Goal: Check status: Check status

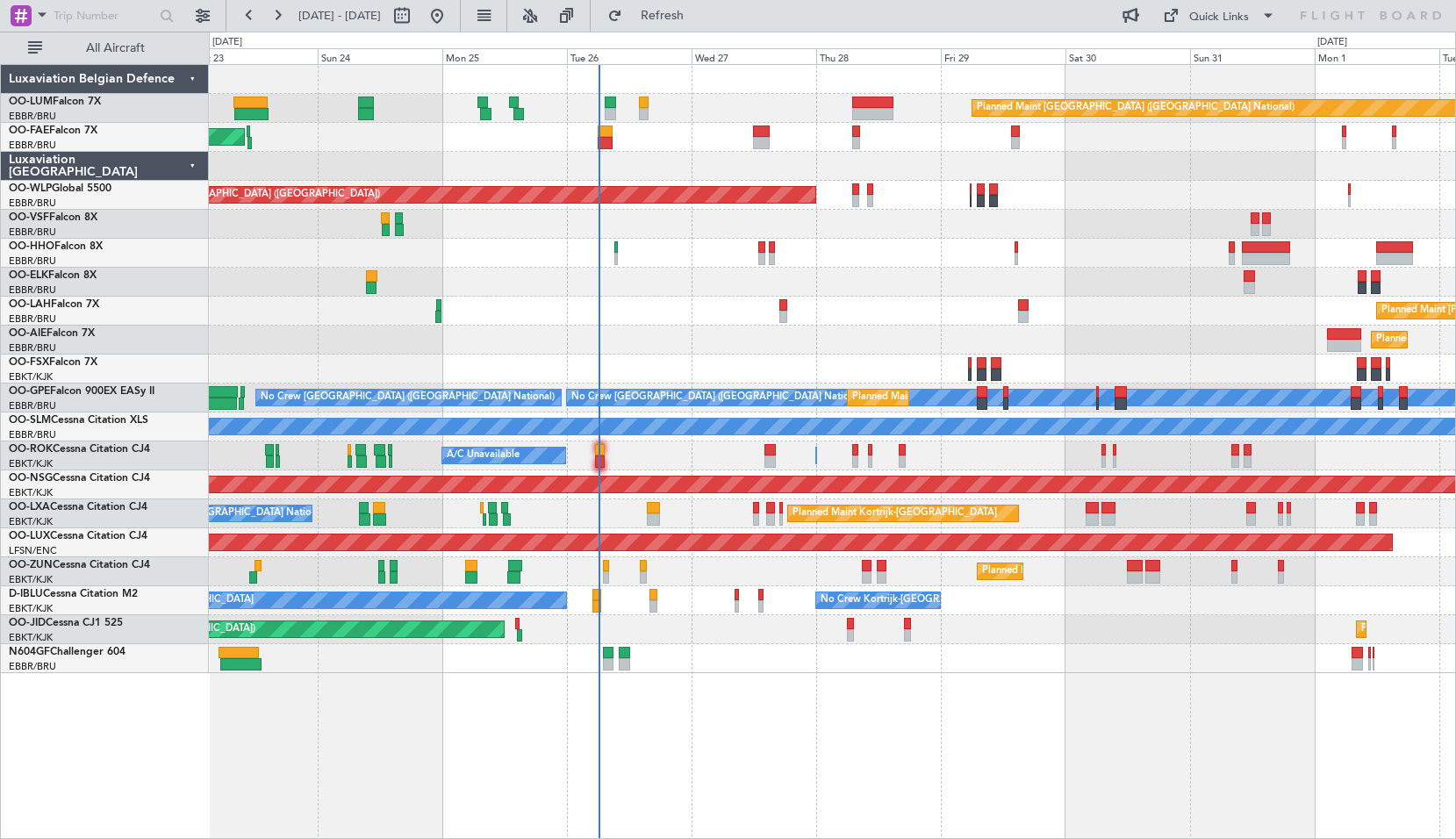
click at [687, 681] on div "Planned Maint [GEOGRAPHIC_DATA] ([GEOGRAPHIC_DATA] National) Owner [GEOGRAPHIC_…" at bounding box center [832, 451] width 1247 height 775
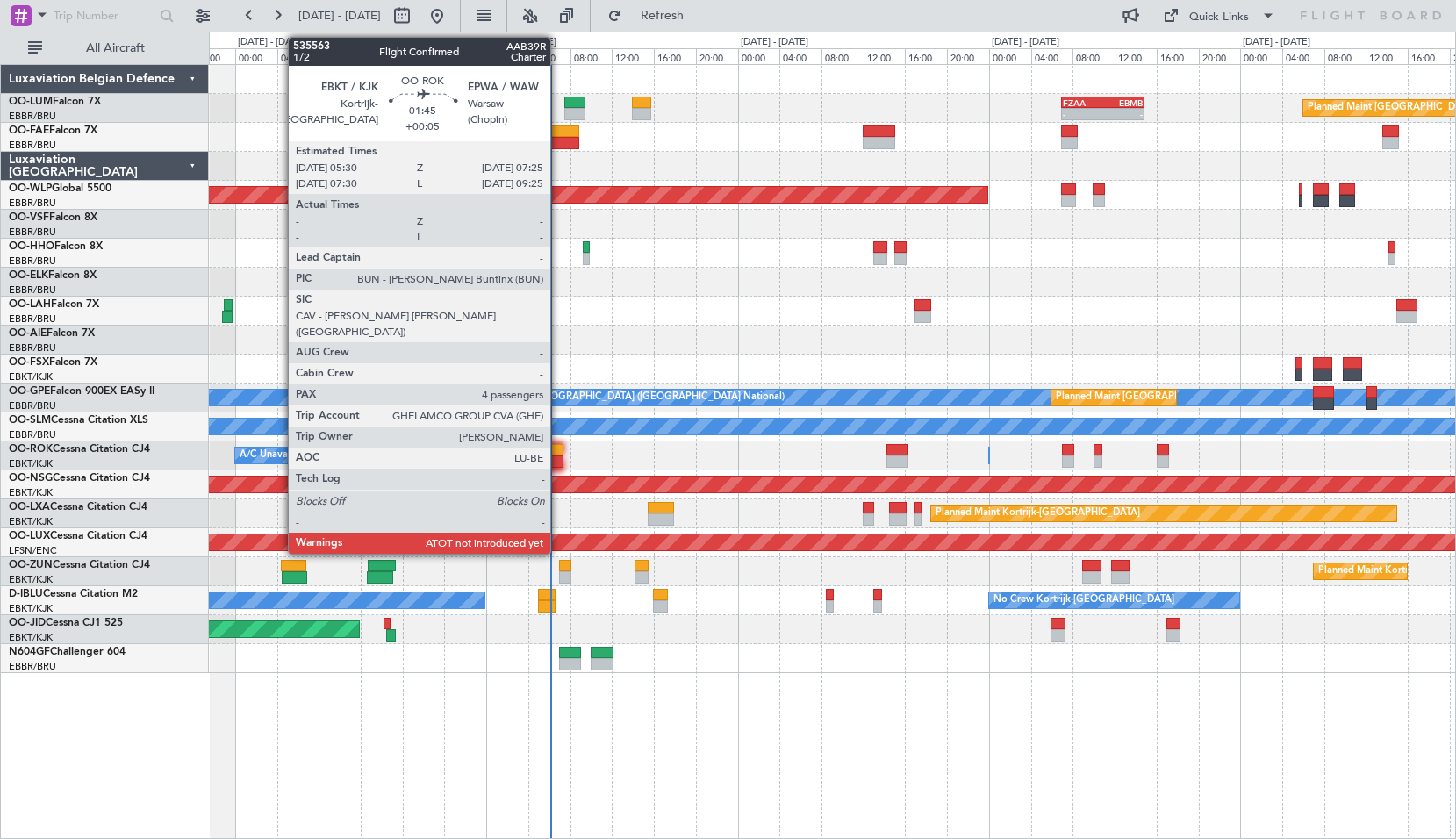
click at [558, 463] on div at bounding box center [553, 461] width 20 height 12
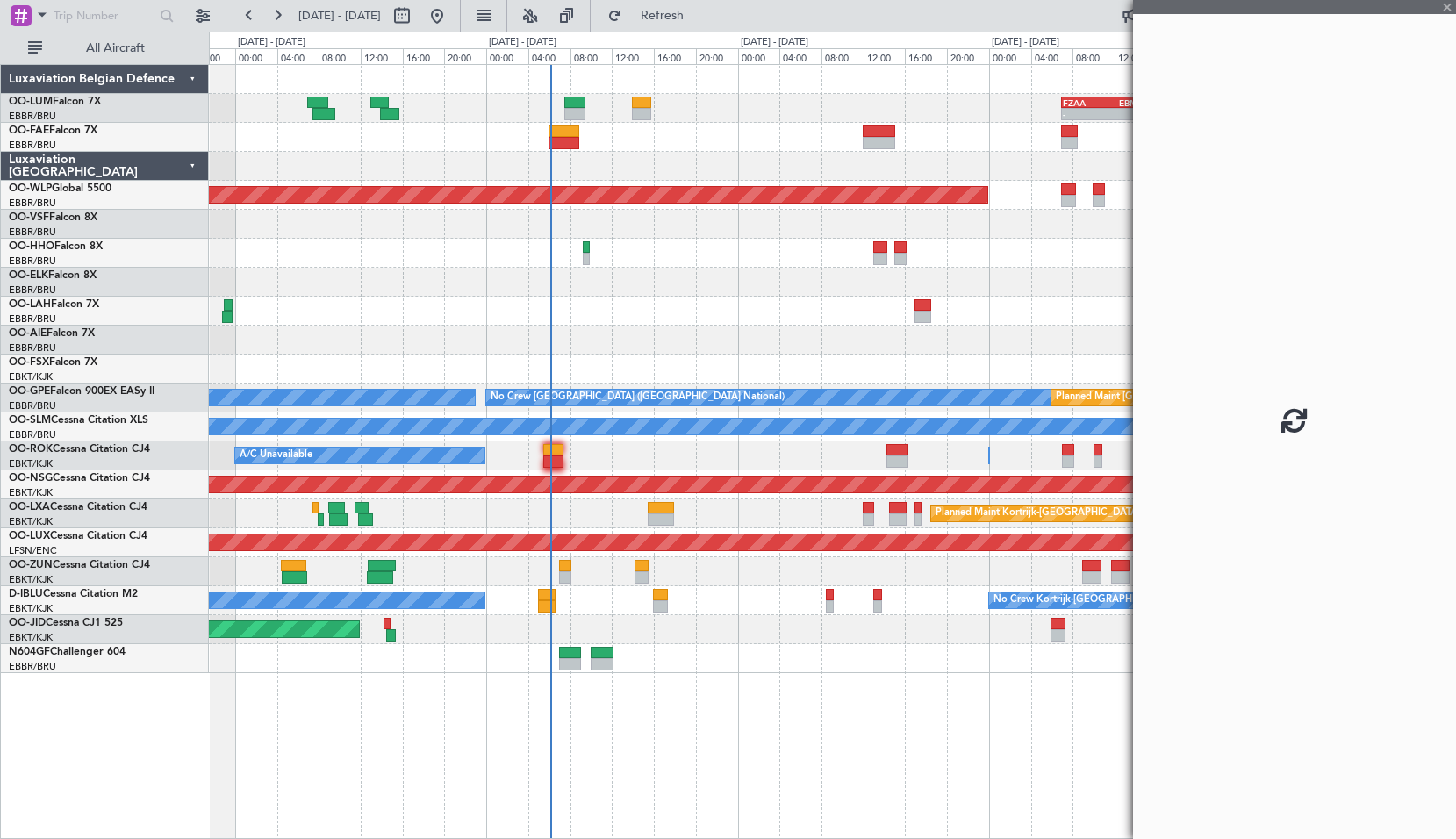
click at [610, 461] on div "Owner [GEOGRAPHIC_DATA]-[GEOGRAPHIC_DATA] A/C Unavailable" at bounding box center [832, 455] width 1246 height 29
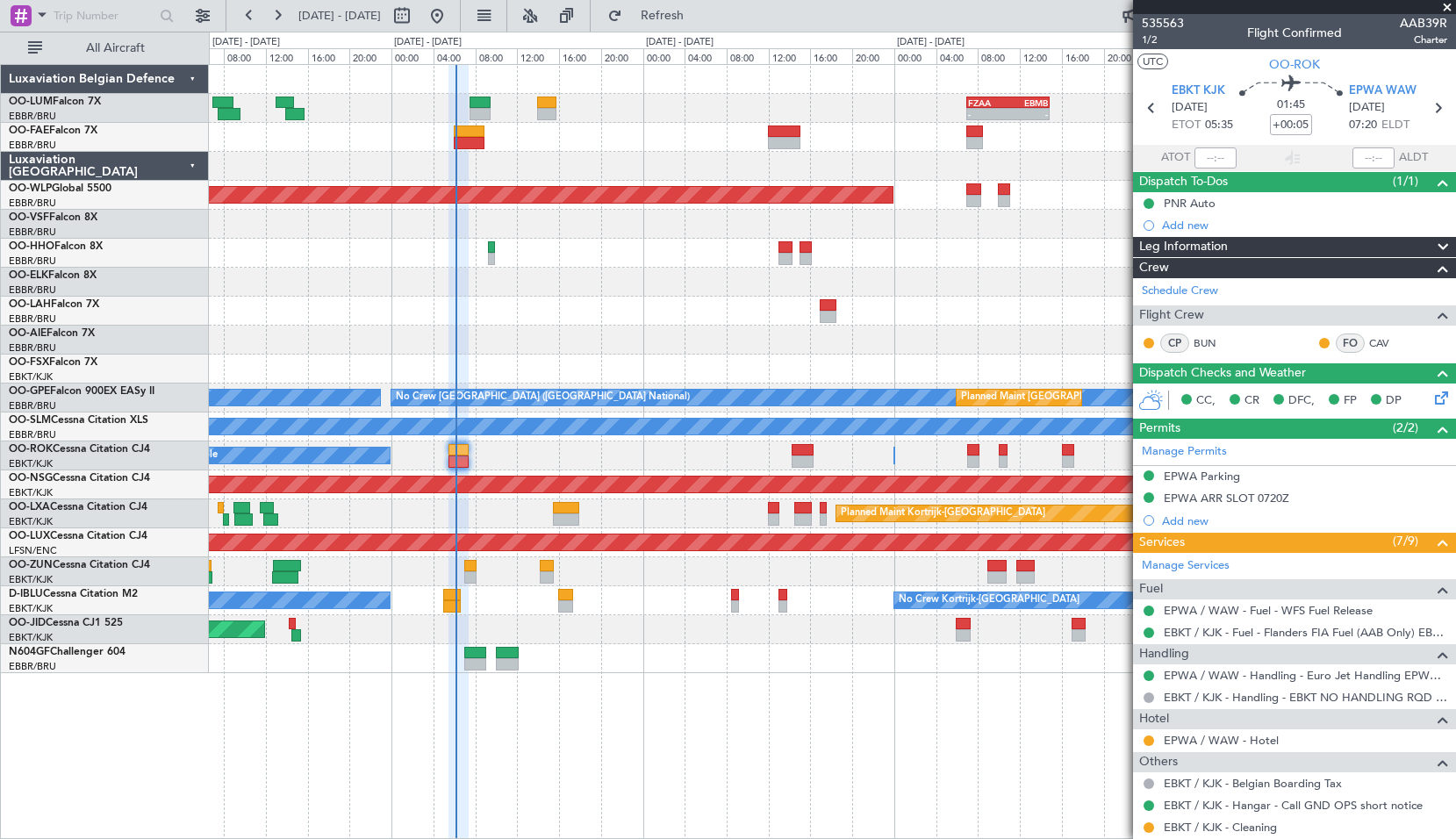
click at [602, 329] on div at bounding box center [832, 339] width 1246 height 29
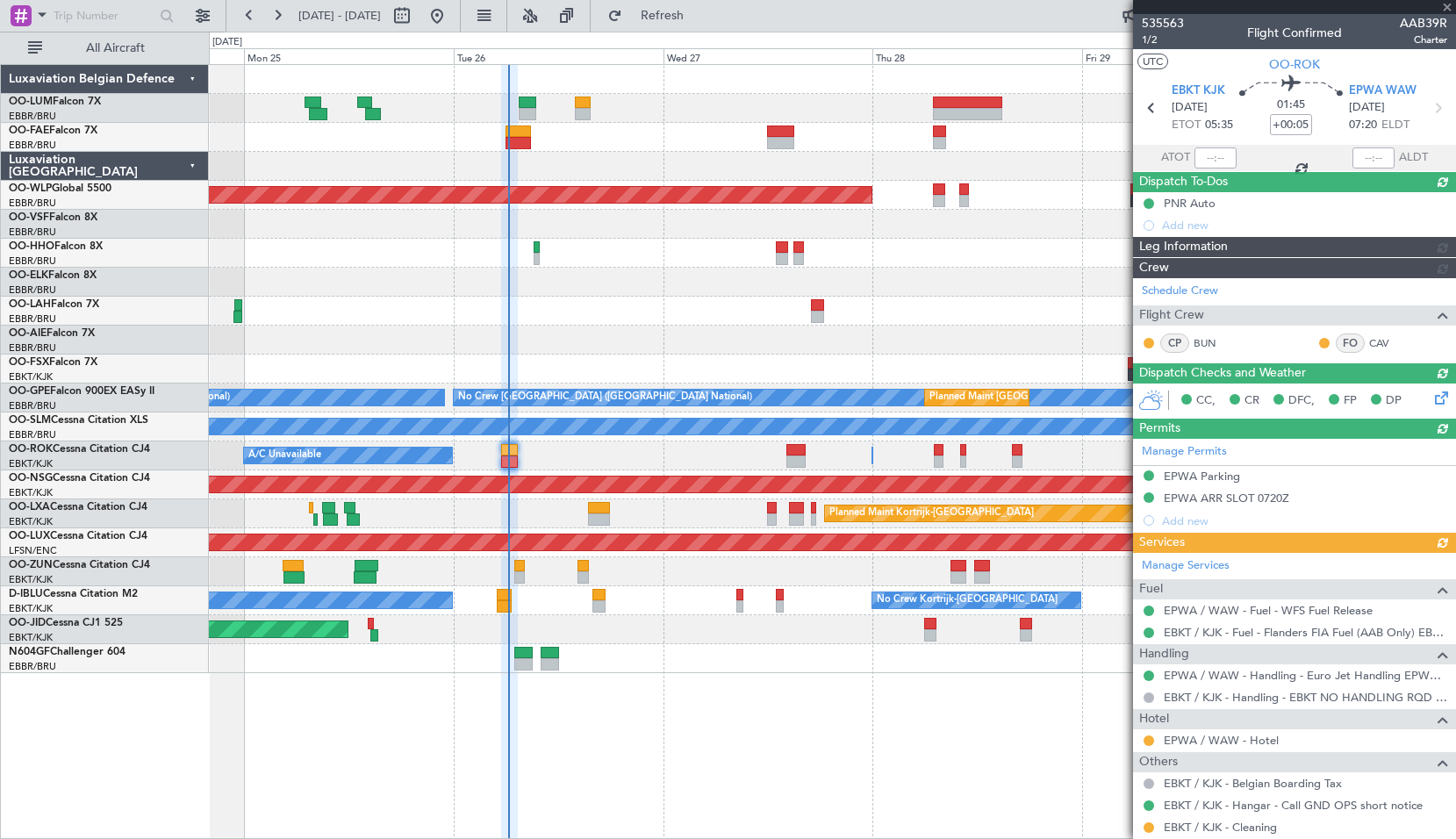
type input "06:13"
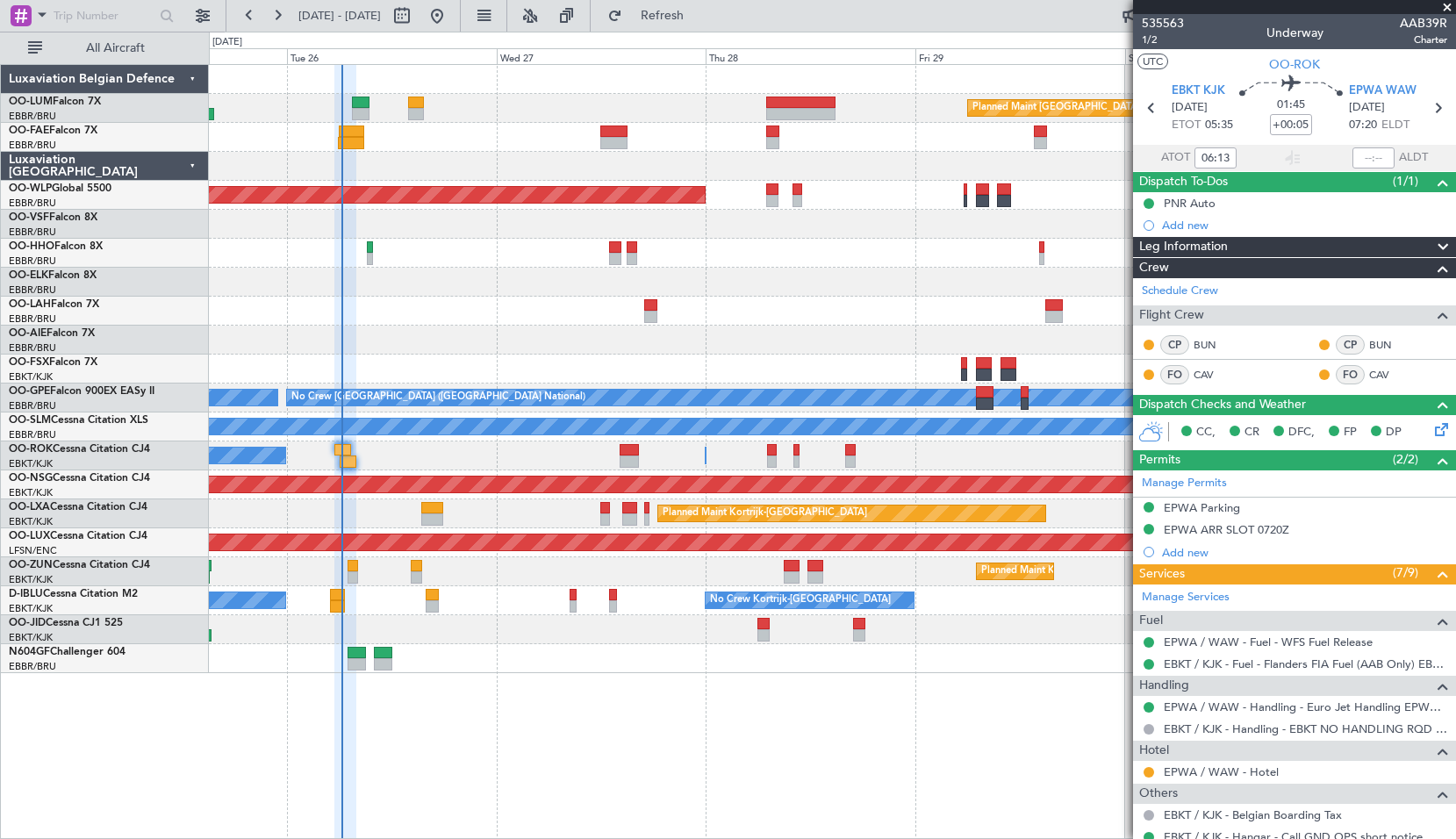
click at [671, 753] on div "Planned Maint [GEOGRAPHIC_DATA] ([GEOGRAPHIC_DATA] National) Planned Maint [GEO…" at bounding box center [832, 451] width 1247 height 775
click at [1449, 4] on span at bounding box center [1447, 8] width 18 height 16
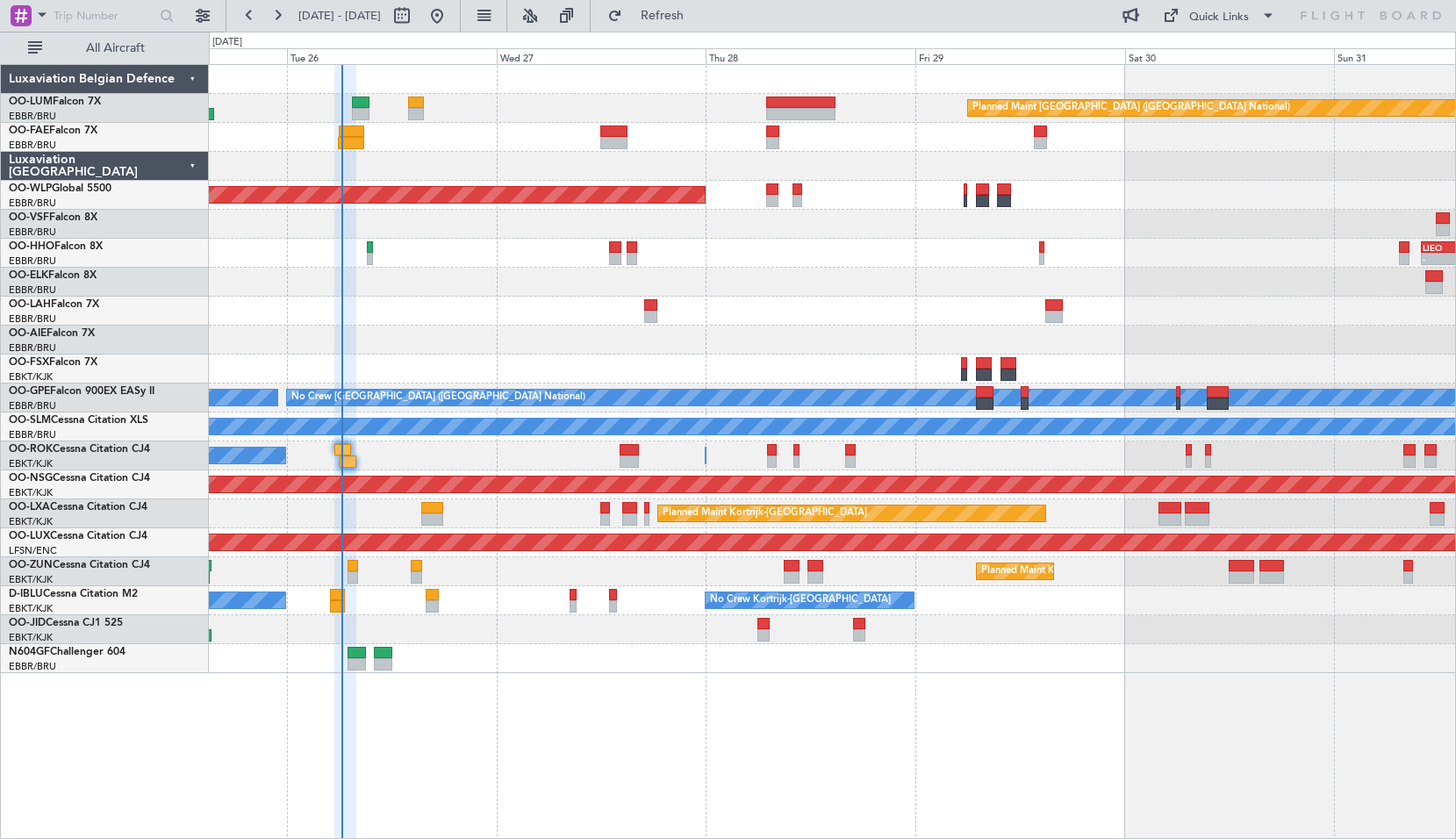
type input "0"
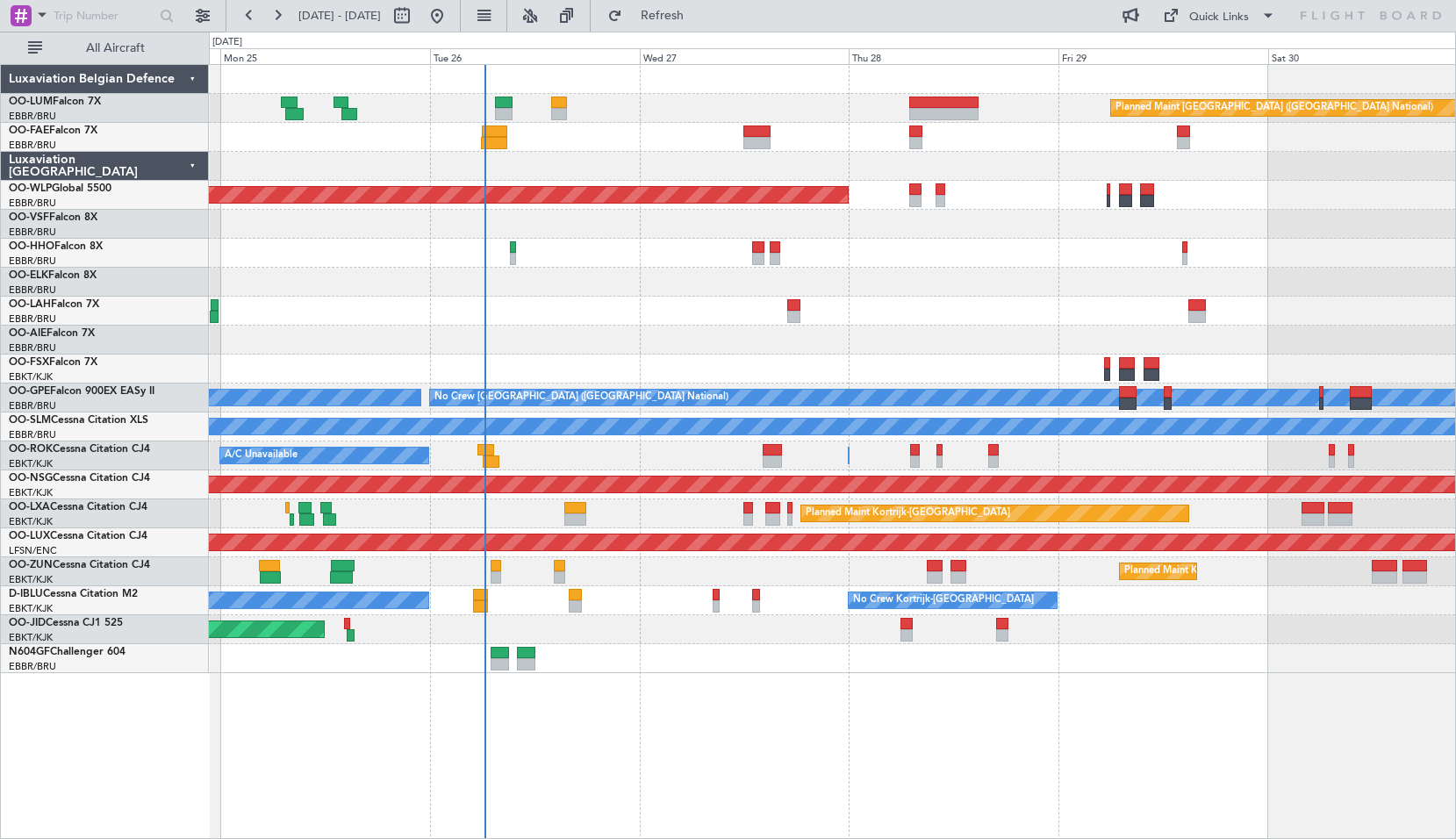
click at [508, 637] on div "Planned Maint [GEOGRAPHIC_DATA] ([GEOGRAPHIC_DATA]) Planned Maint [GEOGRAPHIC_D…" at bounding box center [832, 629] width 1246 height 29
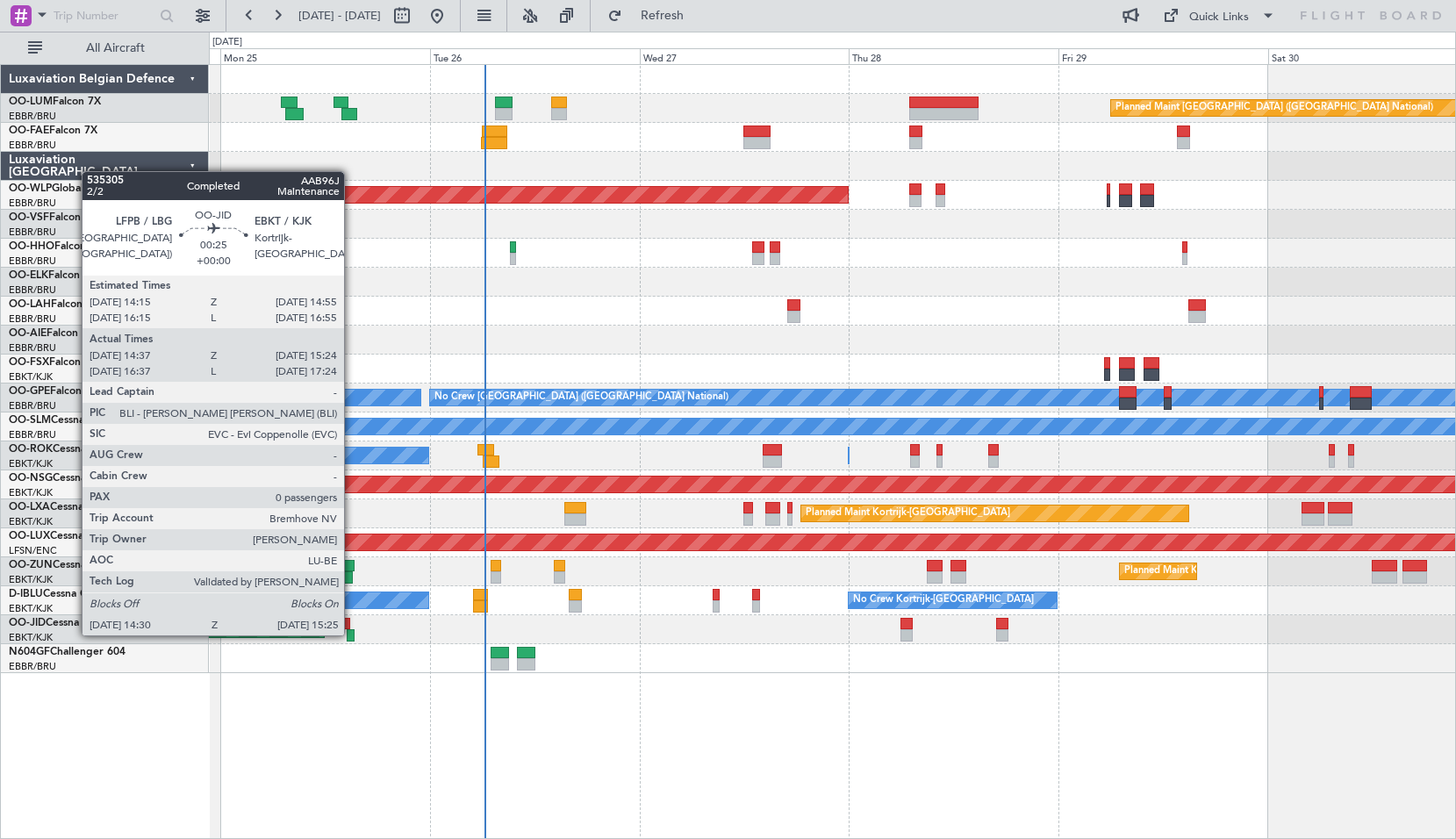
click at [352, 634] on div at bounding box center [350, 635] width 9 height 12
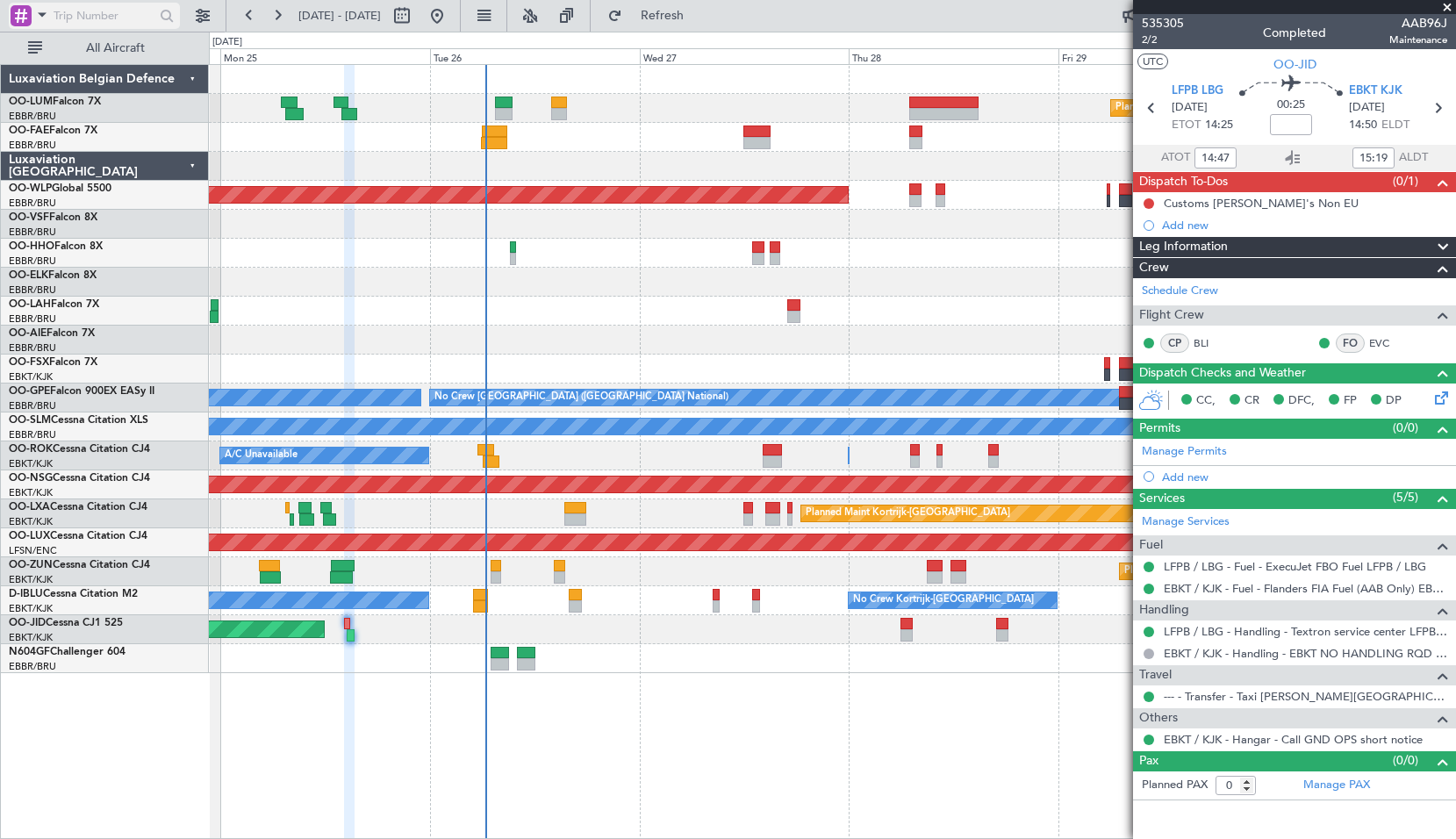
click at [36, 25] on span at bounding box center [42, 15] width 21 height 22
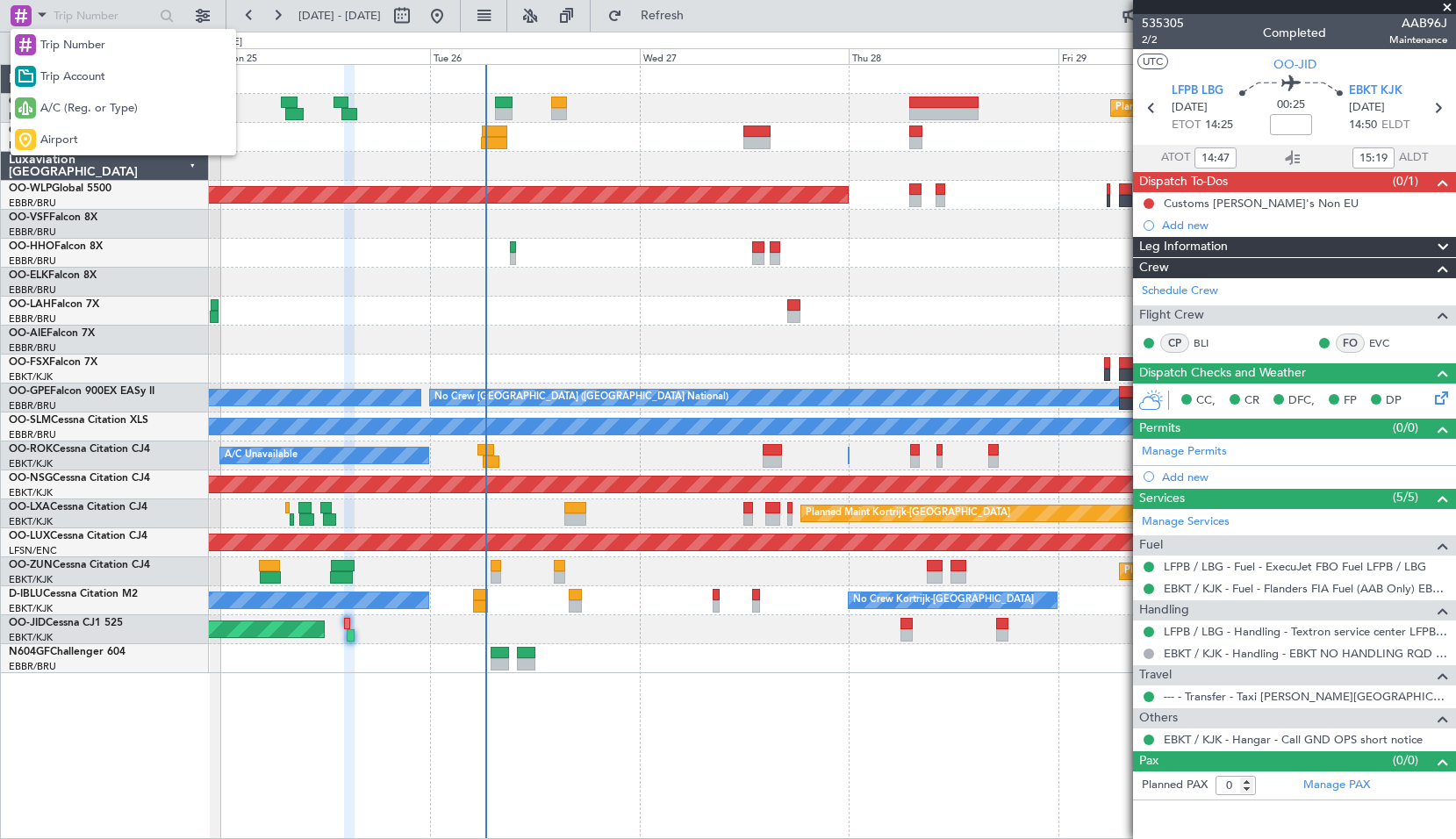
click at [70, 145] on span "Airport" at bounding box center [59, 140] width 38 height 18
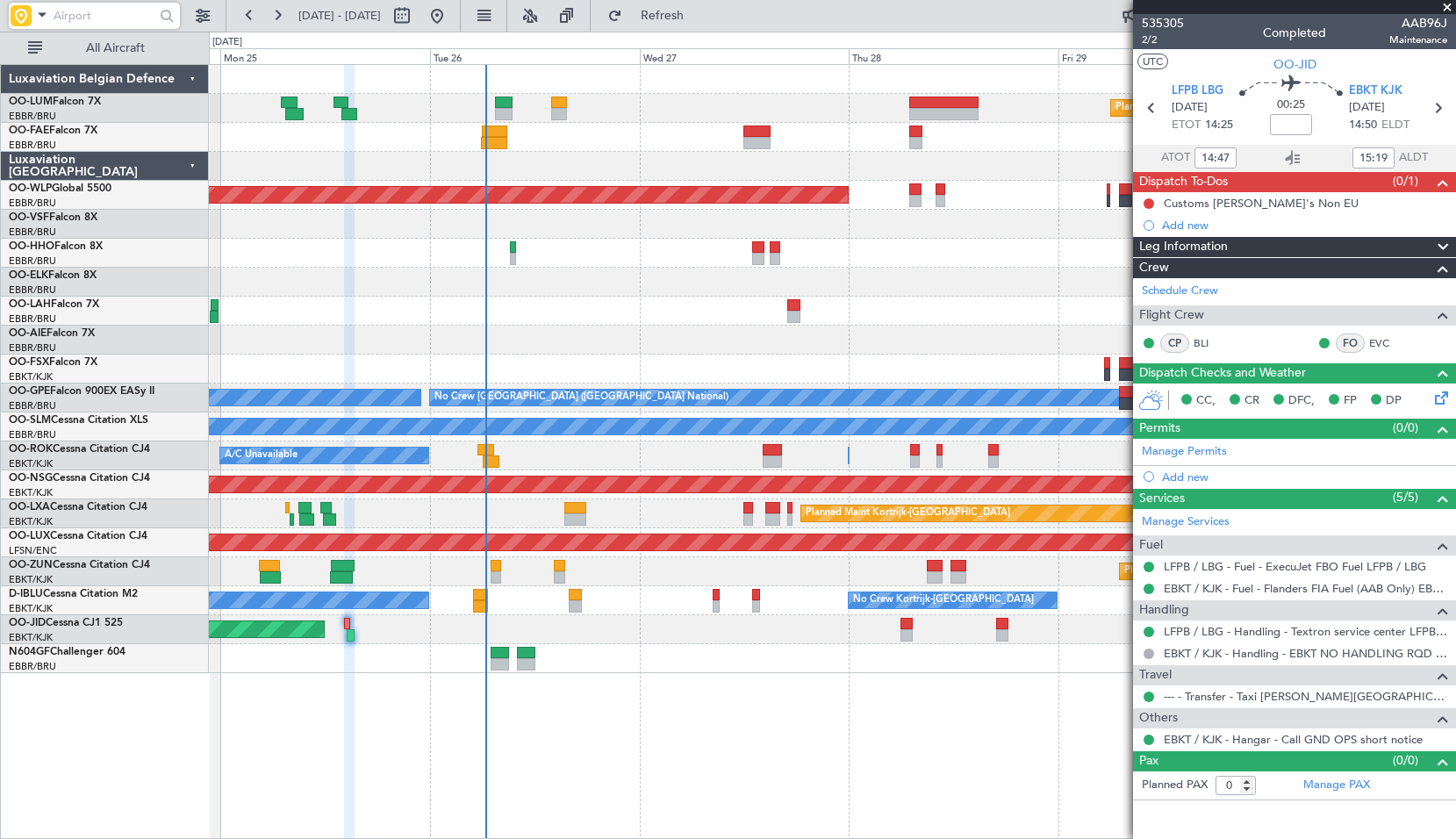
drag, startPoint x: 70, startPoint y: 144, endPoint x: 68, endPoint y: 18, distance: 126.0
click at [68, 18] on input "text" at bounding box center [104, 16] width 101 height 27
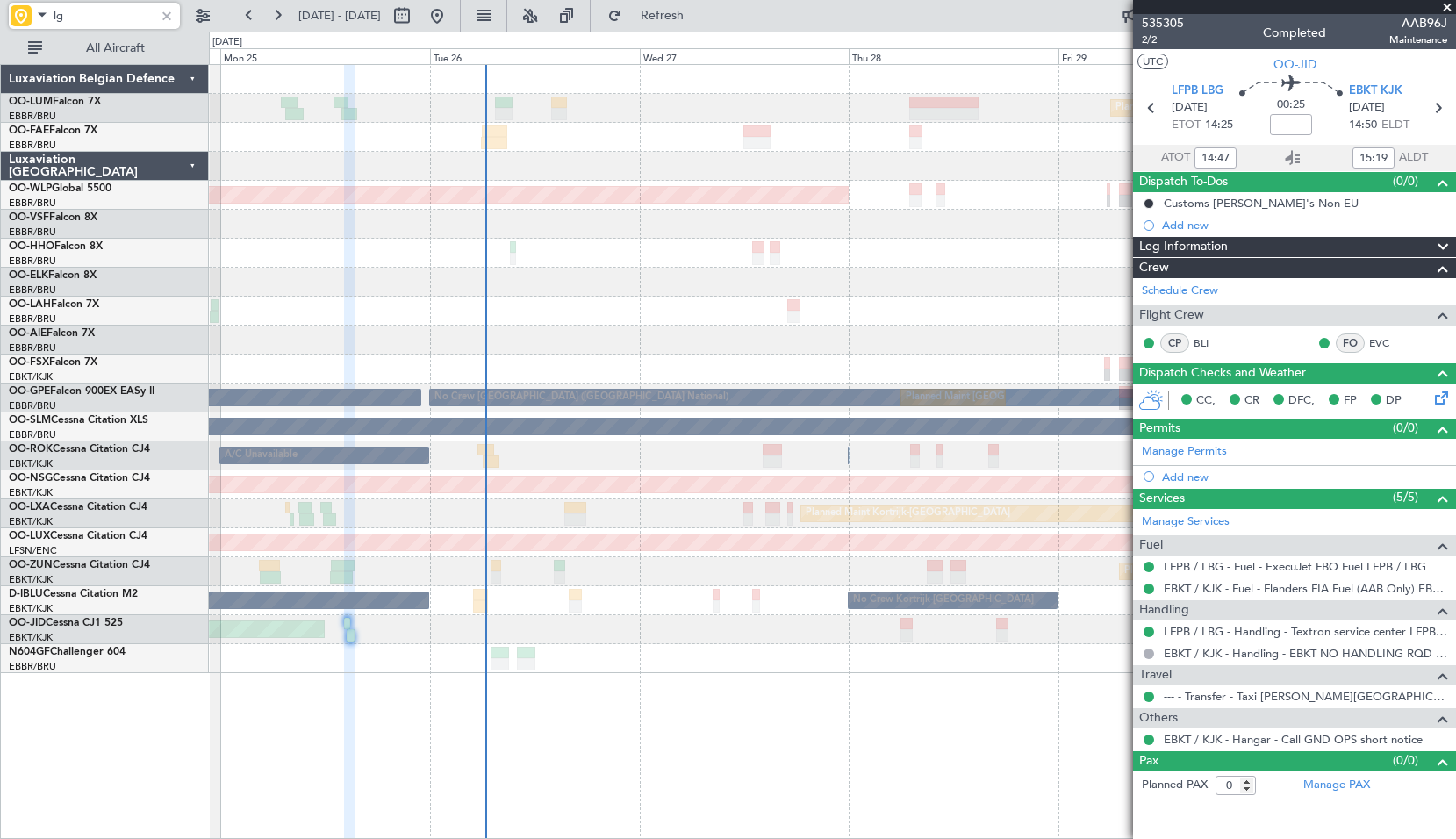
type input "l"
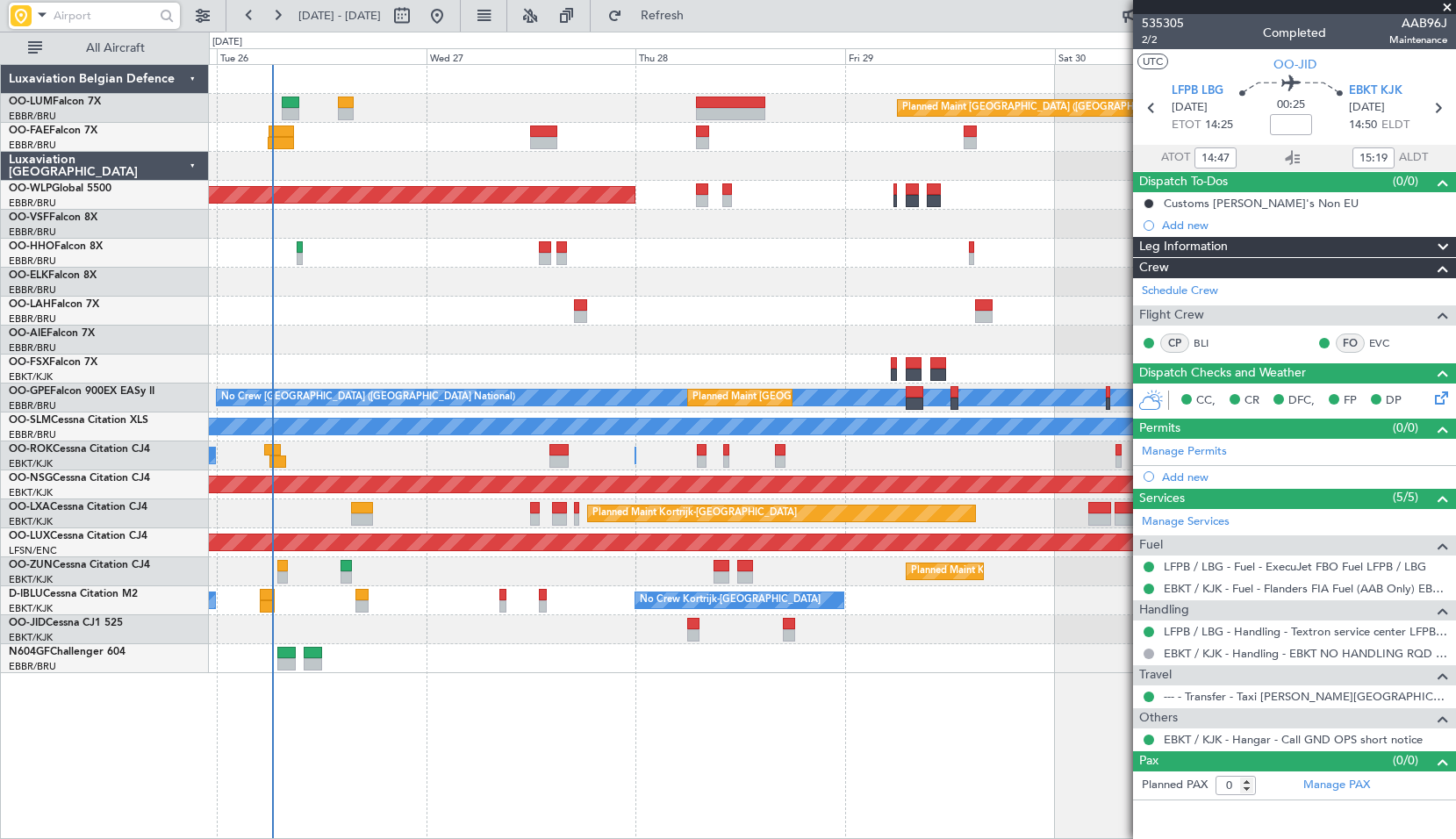
click at [801, 295] on div at bounding box center [832, 282] width 1246 height 29
click at [1448, 5] on span at bounding box center [1447, 8] width 18 height 16
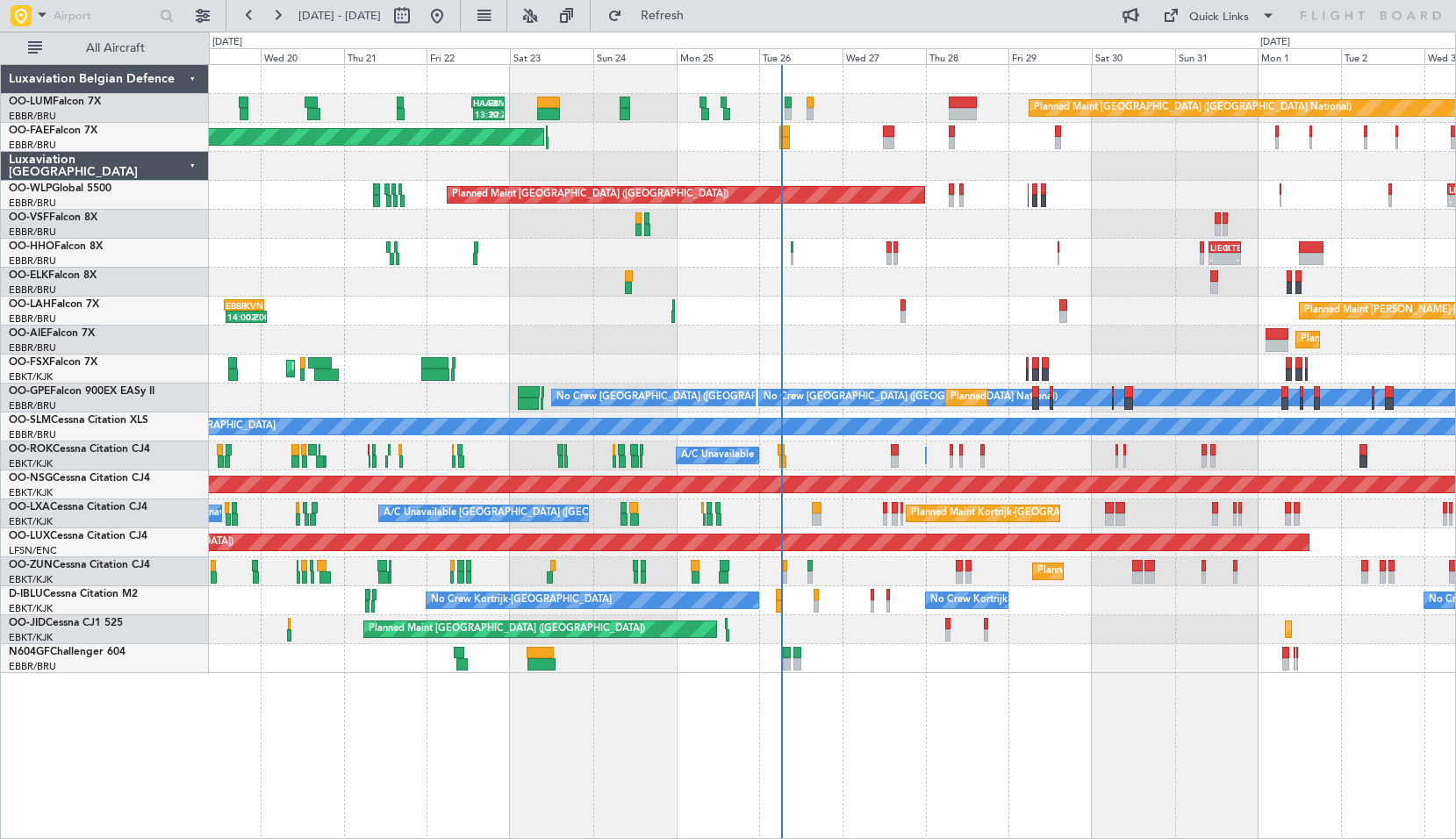
click at [707, 290] on div at bounding box center [832, 282] width 1246 height 29
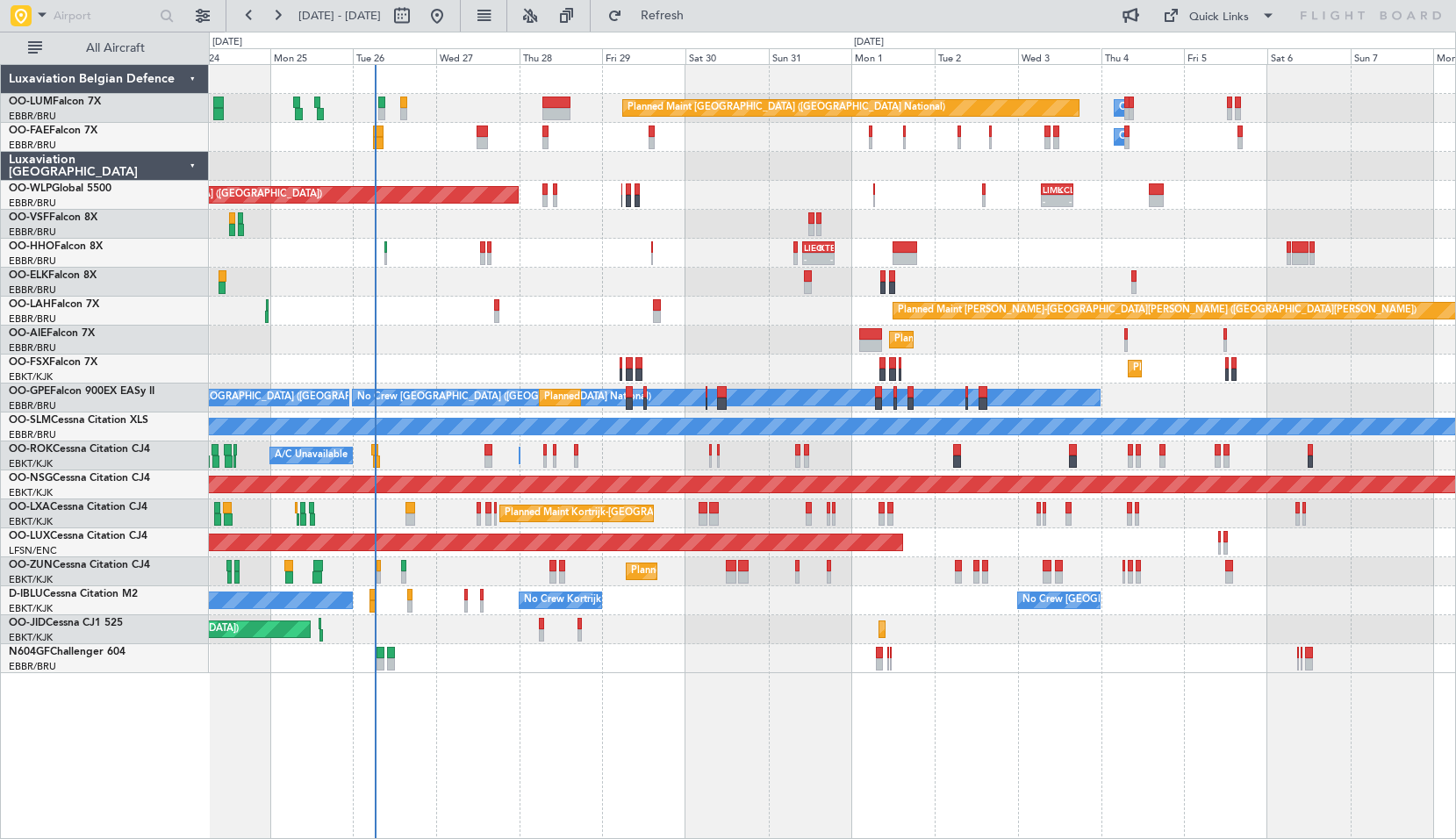
click at [660, 257] on div "Planned Maint [GEOGRAPHIC_DATA] ([GEOGRAPHIC_DATA] National) Owner [GEOGRAPHIC_…" at bounding box center [832, 369] width 1246 height 608
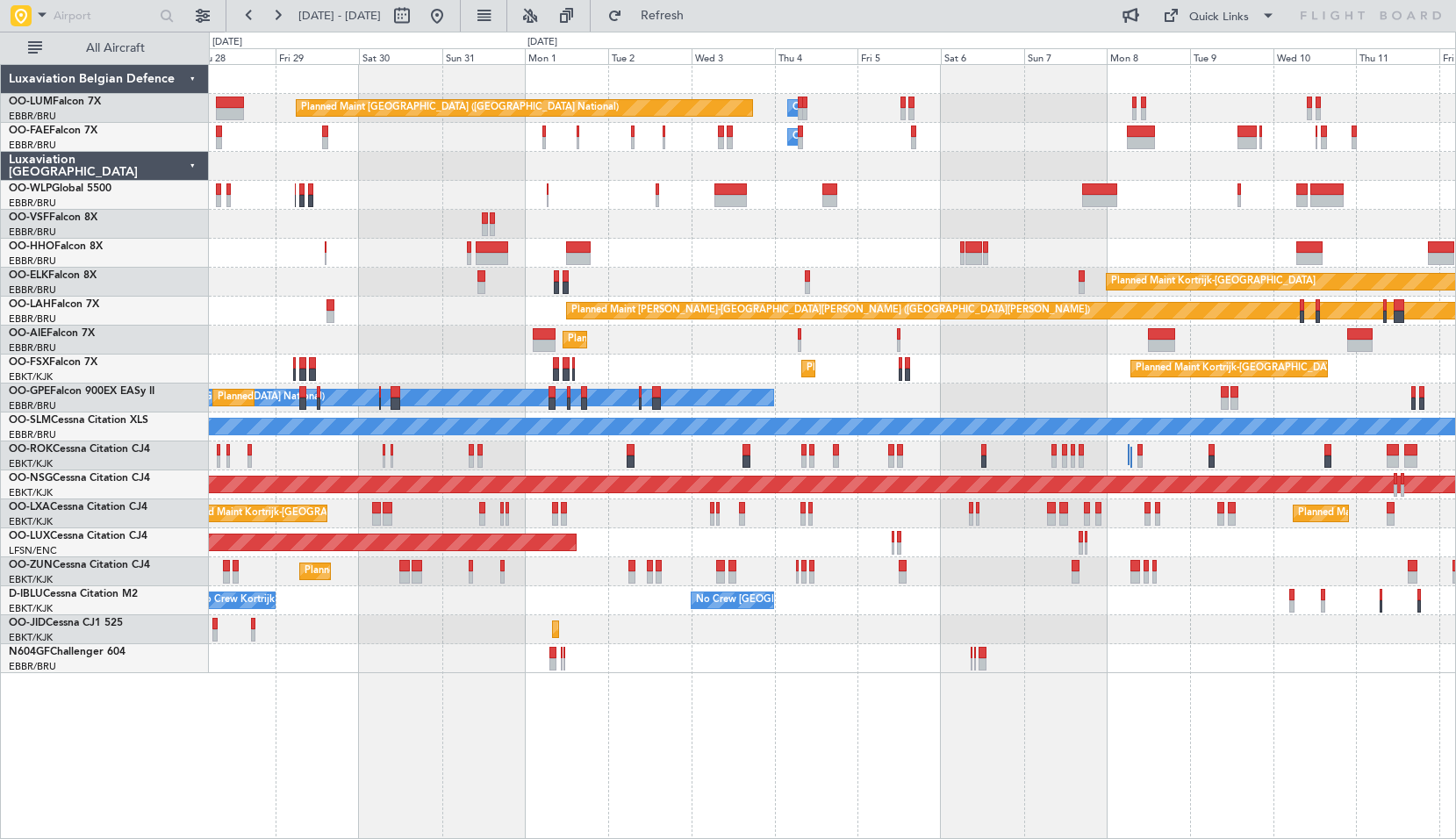
click at [1106, 581] on div "Planned Maint [GEOGRAPHIC_DATA] ([GEOGRAPHIC_DATA] National) Owner [GEOGRAPHIC_…" at bounding box center [832, 369] width 1246 height 608
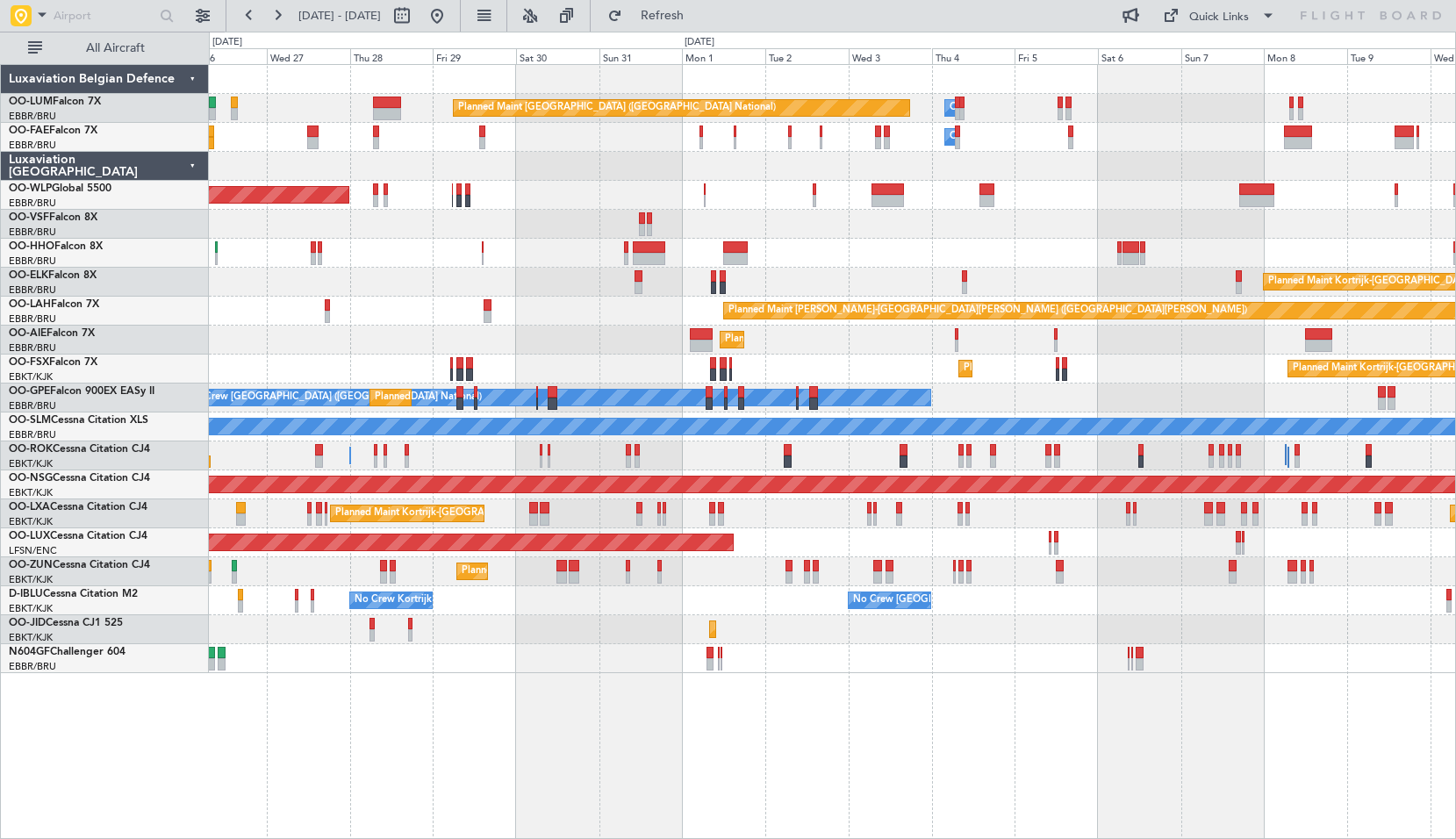
click at [962, 625] on div "Planned Maint Kortrijk-[GEOGRAPHIC_DATA] Planned Maint [GEOGRAPHIC_DATA] ([GEOG…" at bounding box center [832, 629] width 1246 height 29
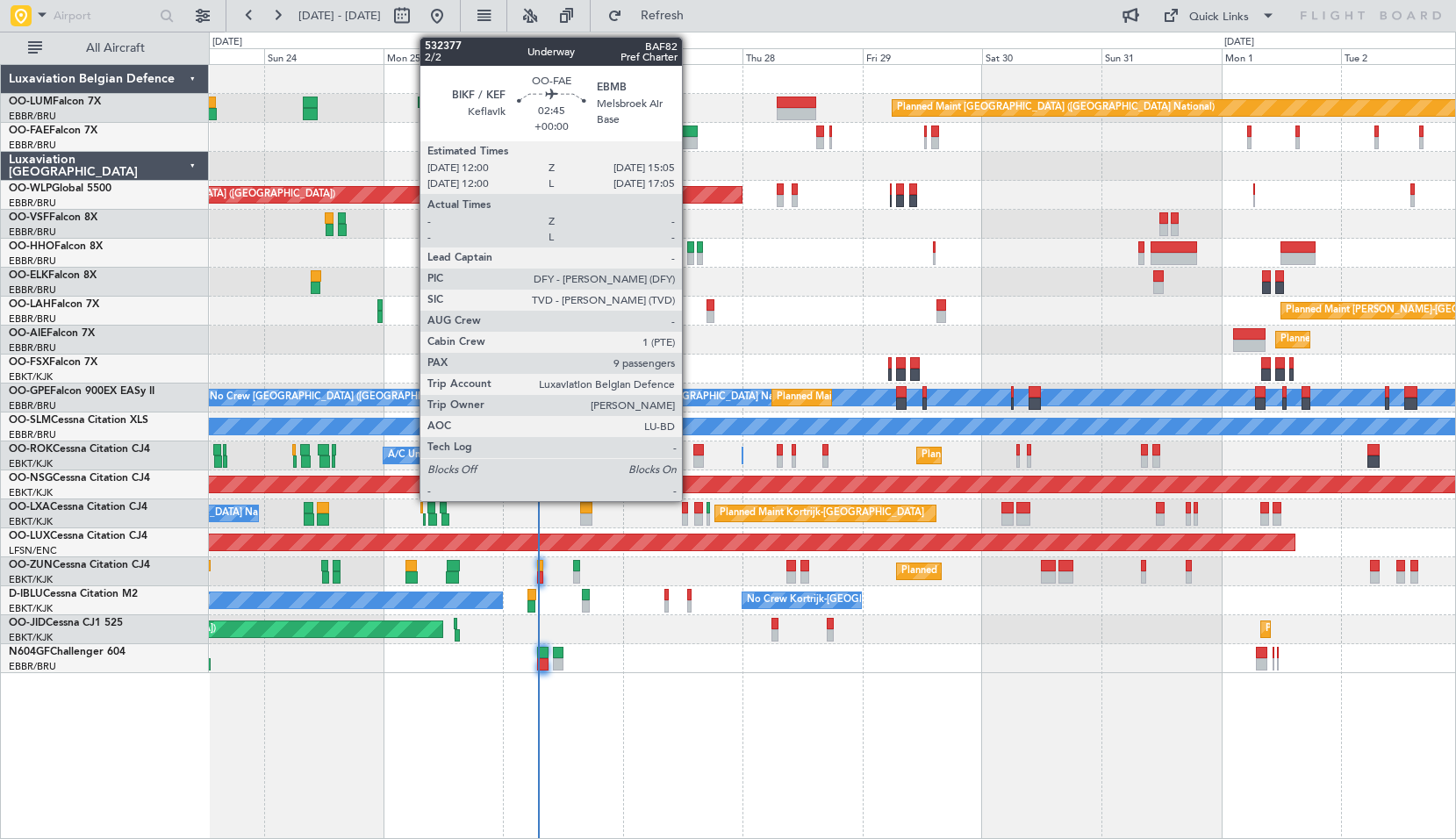
click at [689, 139] on div at bounding box center [689, 142] width 16 height 12
